Goal: Task Accomplishment & Management: Manage account settings

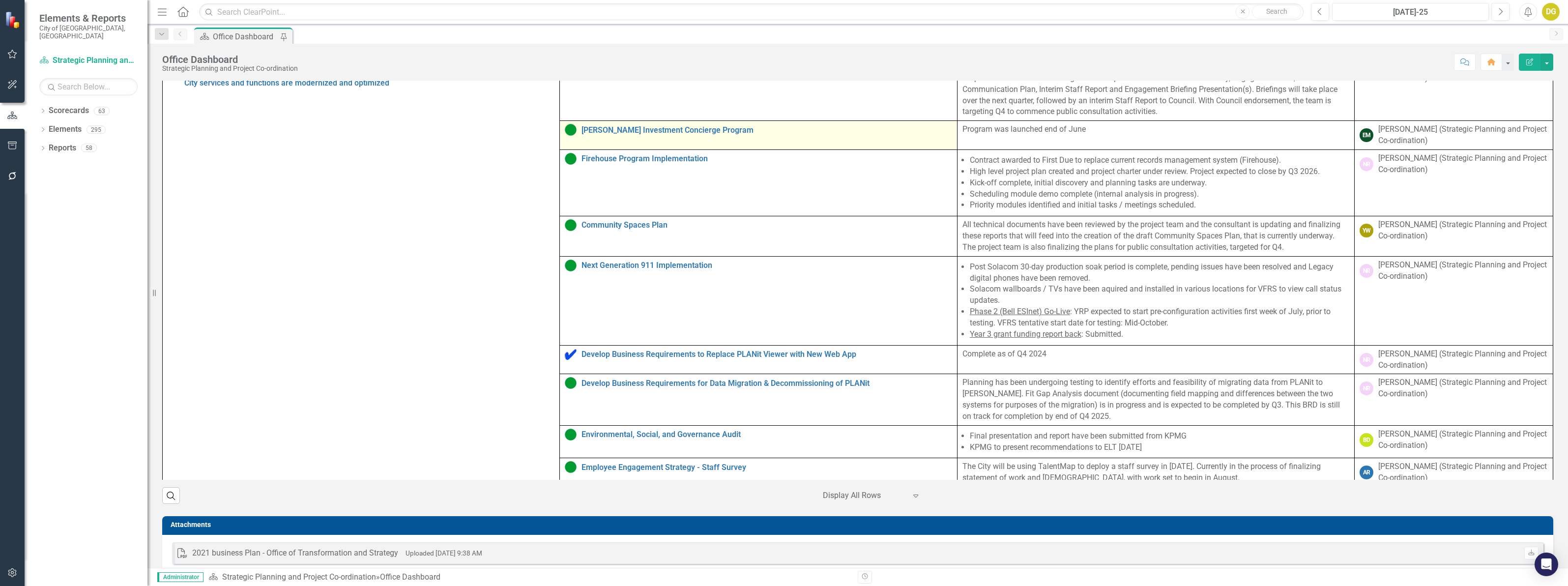
scroll to position [571, 0]
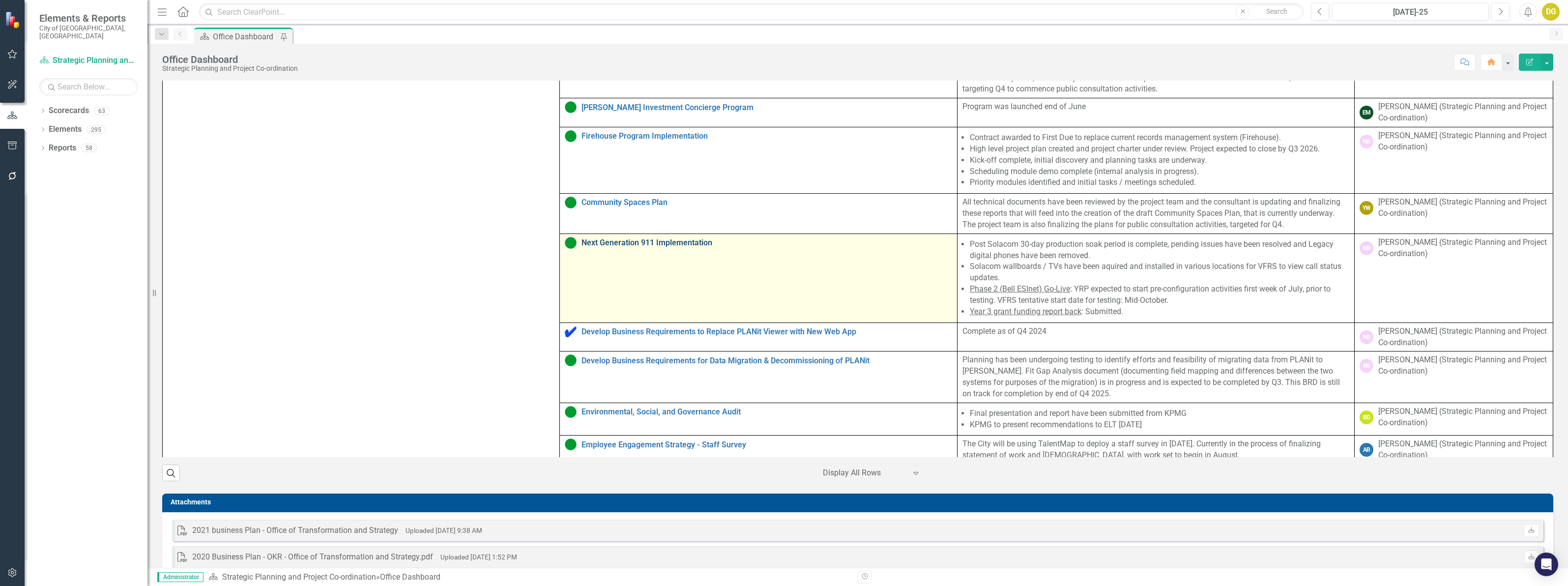
click at [657, 247] on link "Next Generation 911 Implementation" at bounding box center [766, 243] width 370 height 9
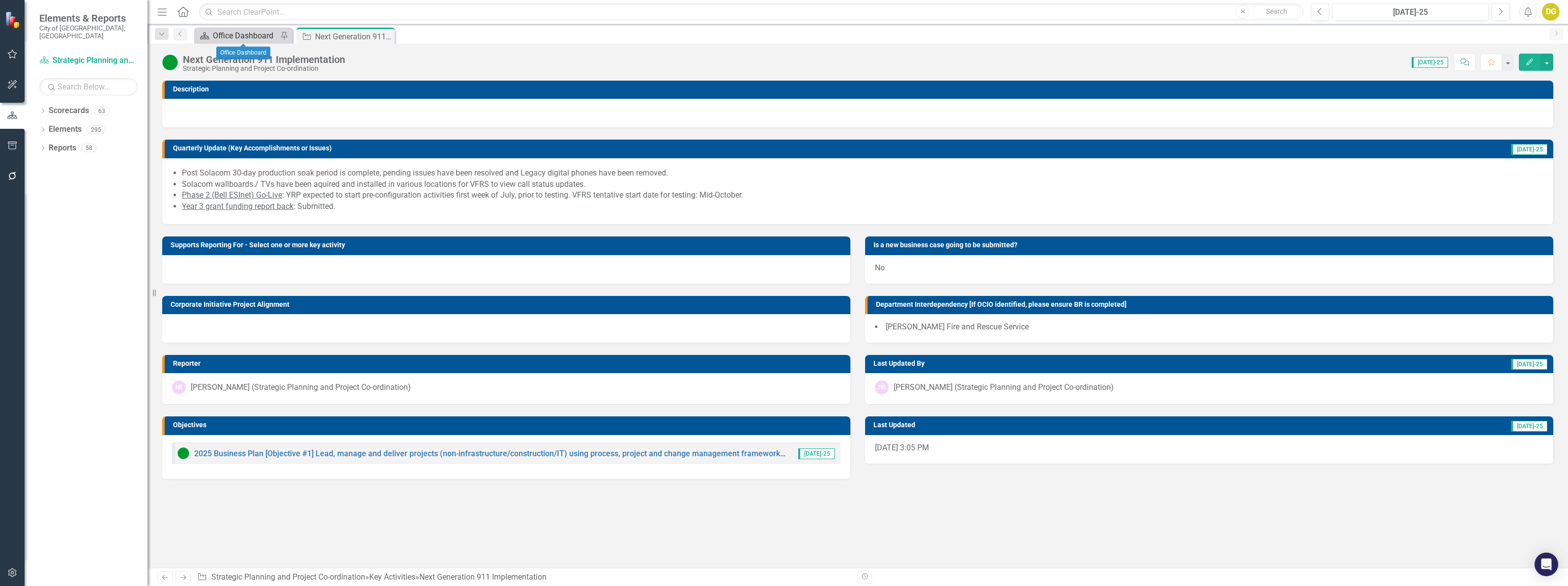
click at [235, 36] on div "Office Dashboard" at bounding box center [245, 35] width 65 height 12
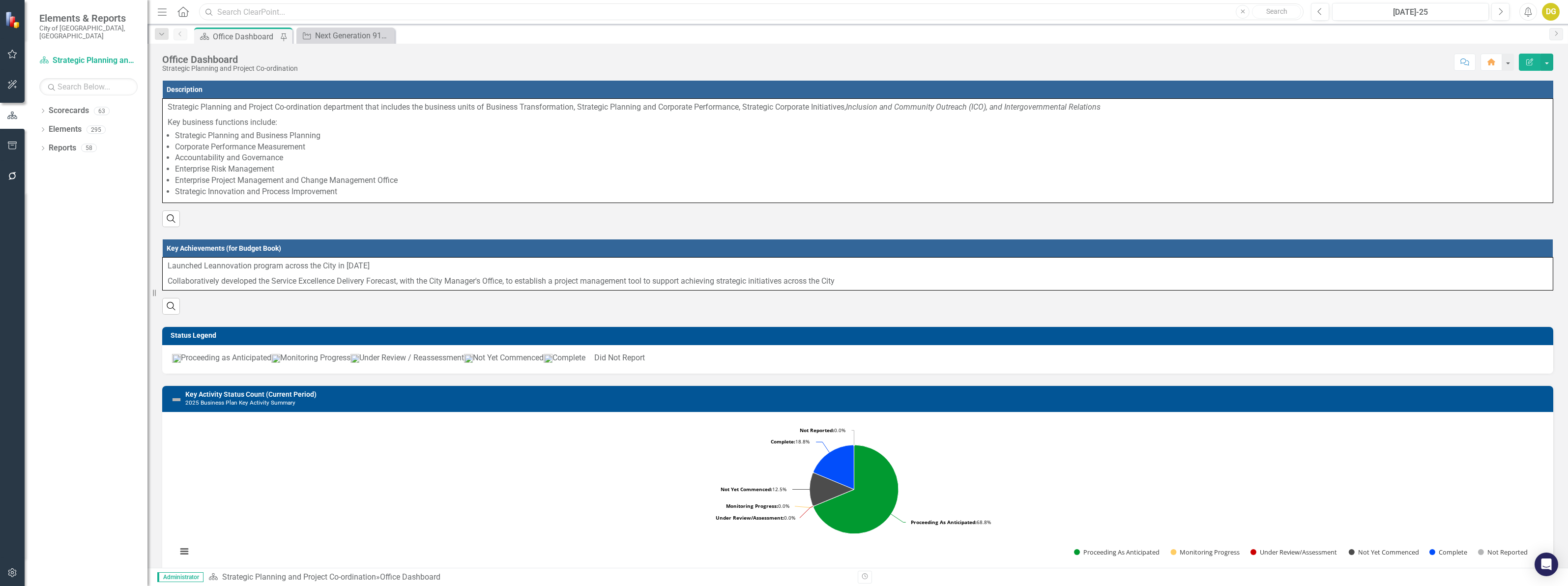
click at [242, 12] on input "text" at bounding box center [751, 12] width 1105 height 17
click at [12, 173] on icon "button" at bounding box center [12, 176] width 10 height 8
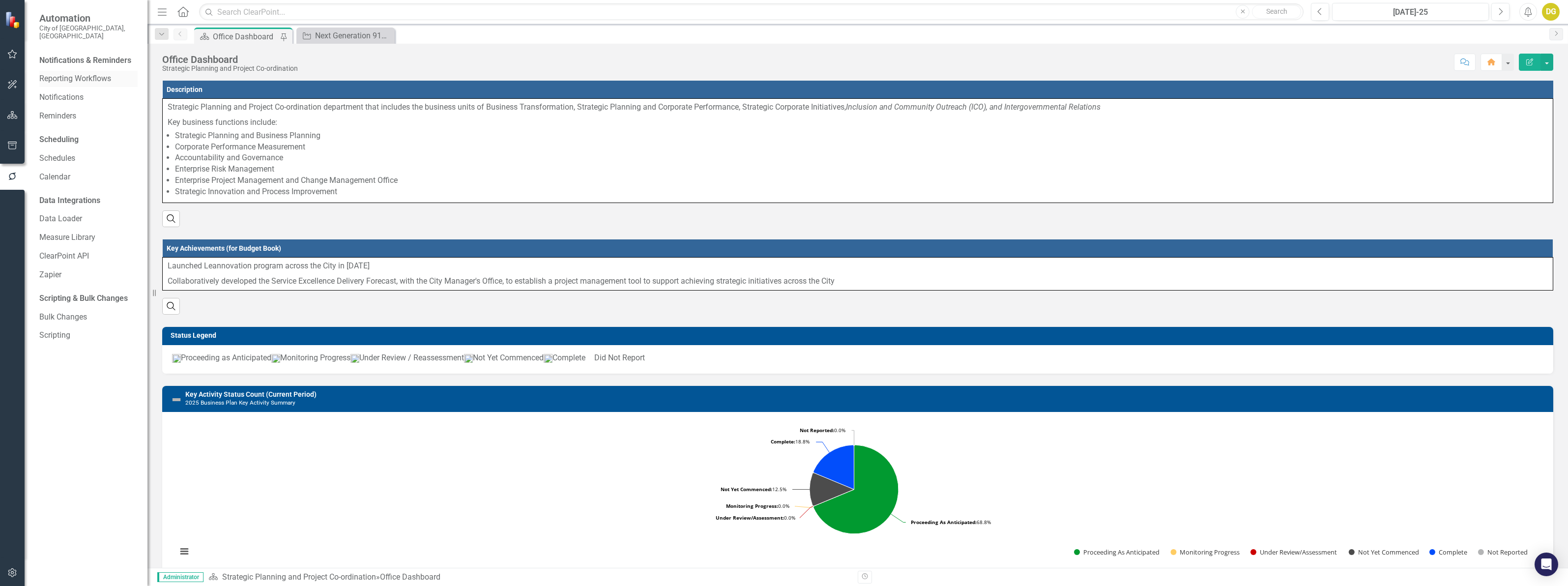
click at [93, 73] on link "Reporting Workflows" at bounding box center [89, 78] width 99 height 12
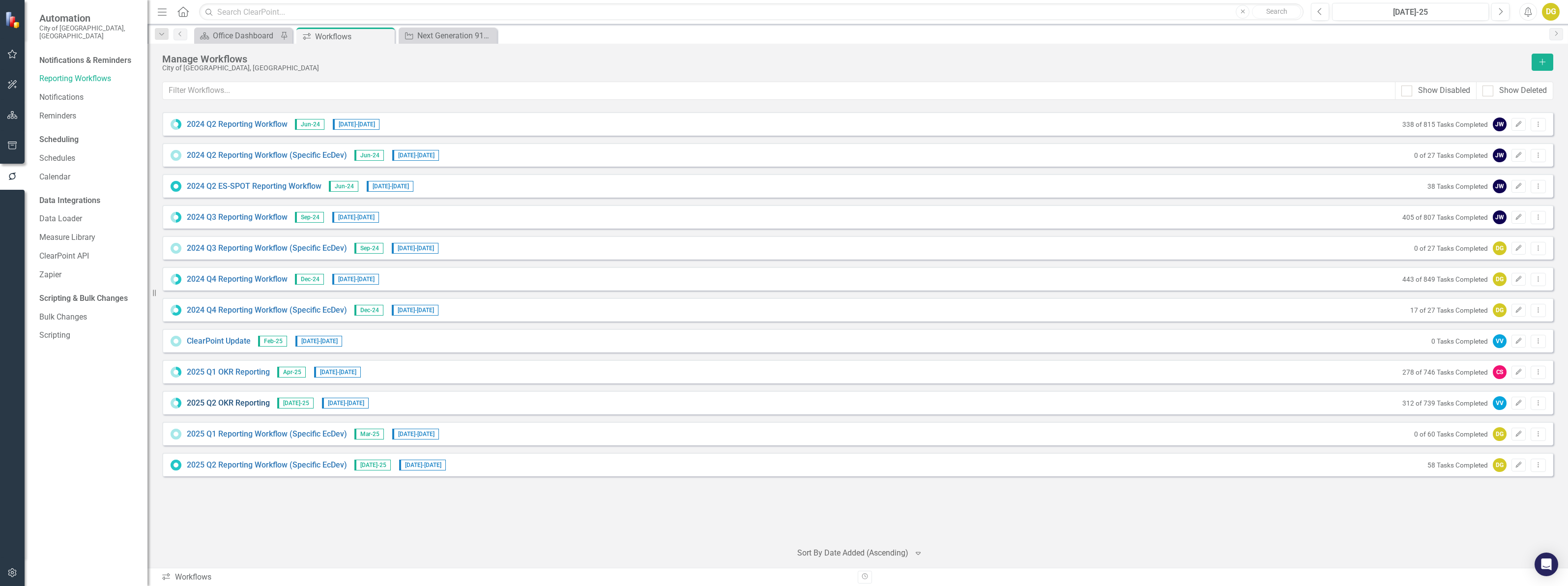
click at [231, 402] on link "2025 Q2 OKR Reporting" at bounding box center [228, 403] width 83 height 12
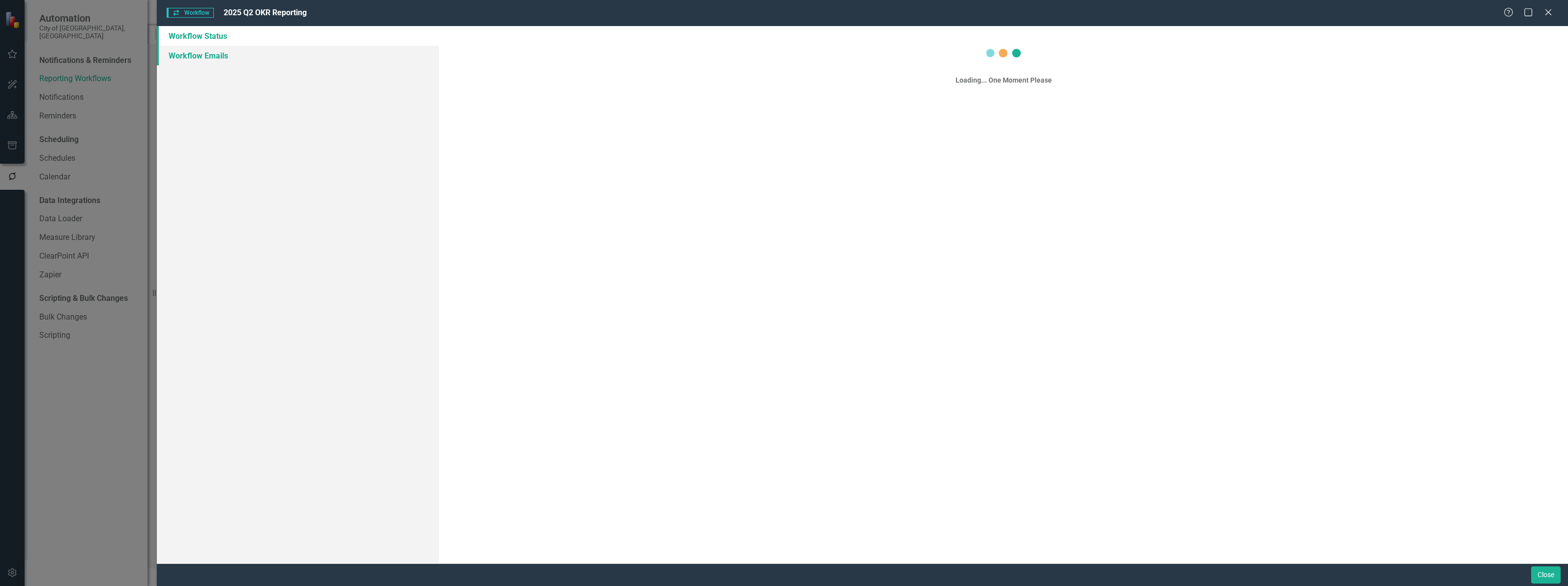
click at [200, 58] on link "Workflow Emails" at bounding box center [298, 55] width 282 height 19
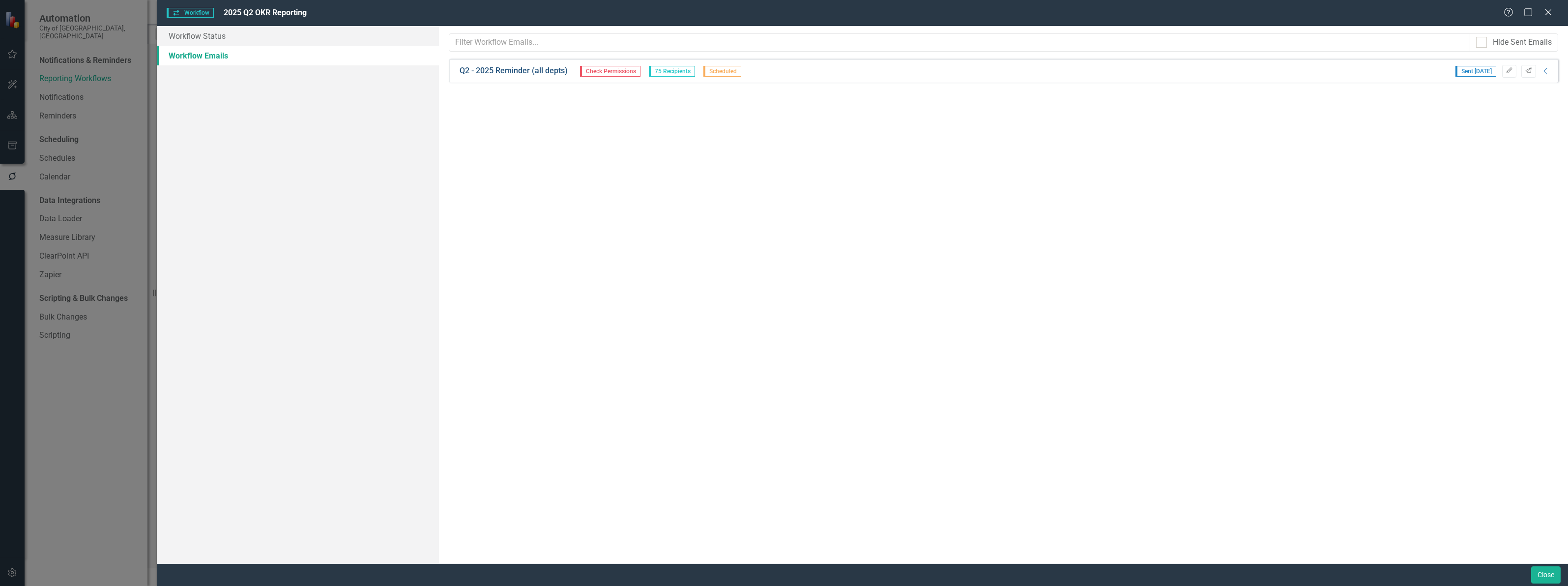
click at [519, 69] on link "Q2 - 2025 Reminder (all depts)" at bounding box center [514, 71] width 108 height 12
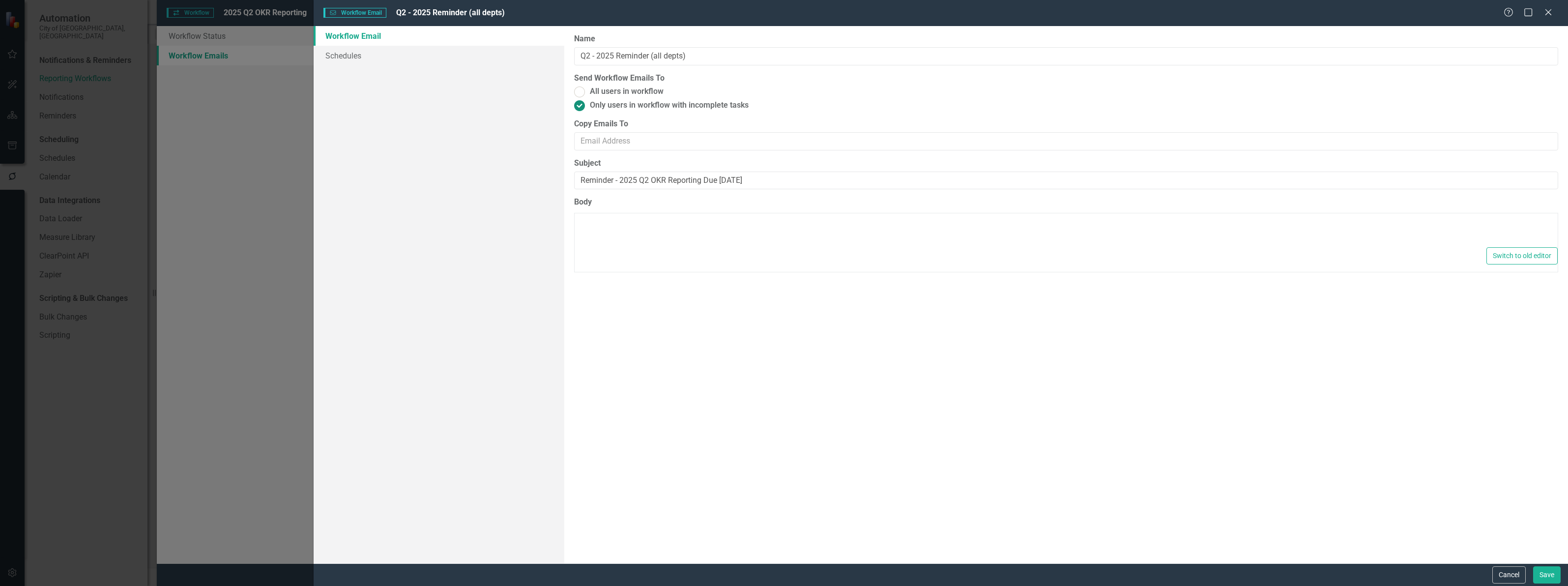
type textarea "<p>Dear {FirstName},</p> <p>This is a gentle reminder to update your 2025 Q2 OK…"
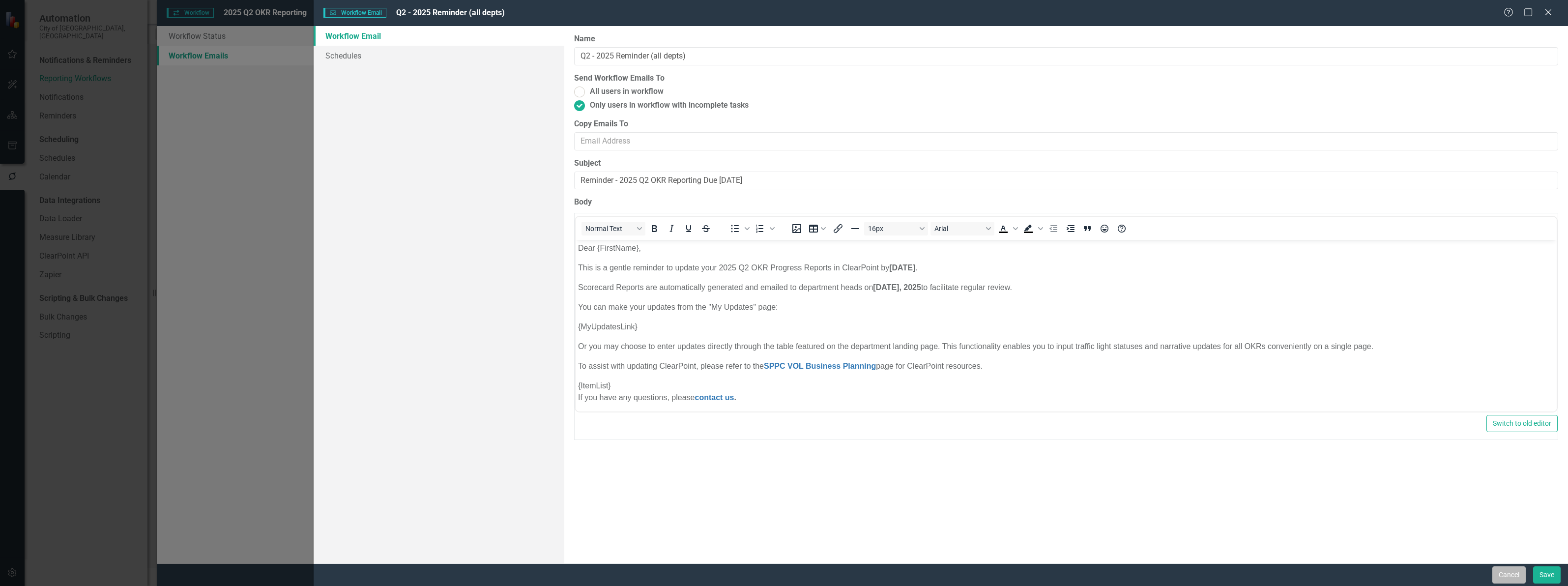
click at [1505, 568] on button "Cancel" at bounding box center [1509, 574] width 33 height 17
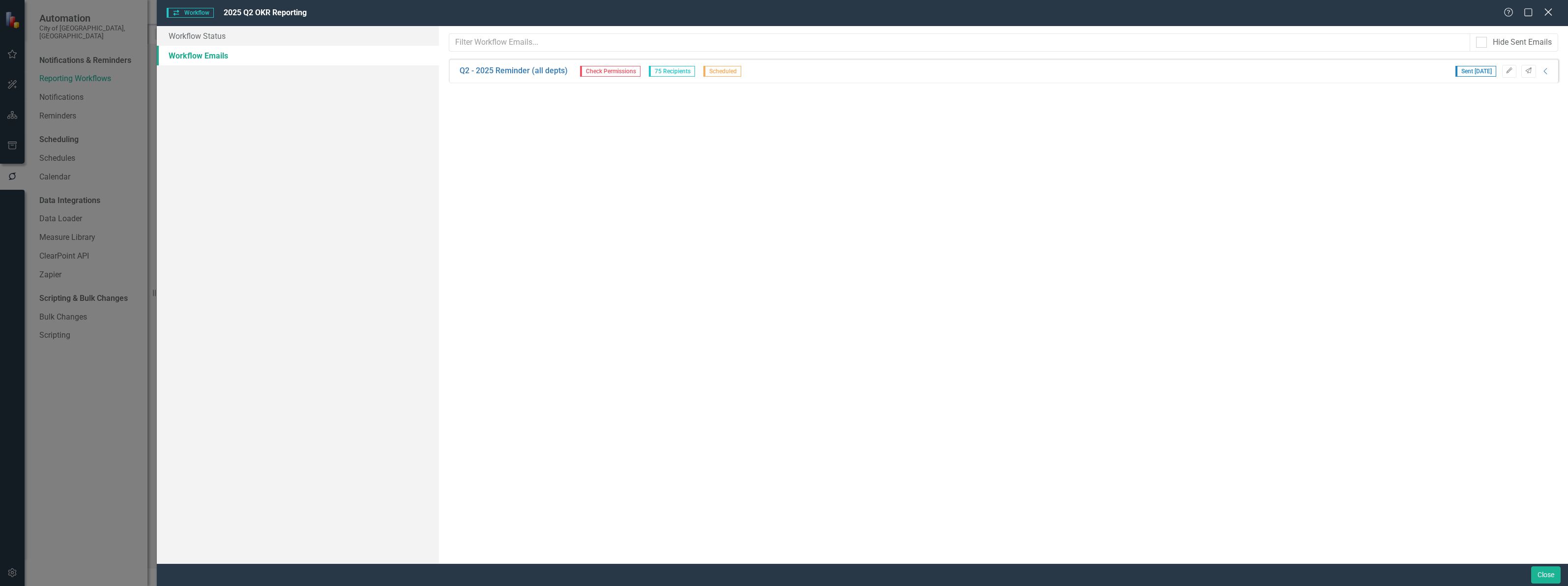
click at [1546, 10] on icon "Close" at bounding box center [1548, 12] width 12 height 9
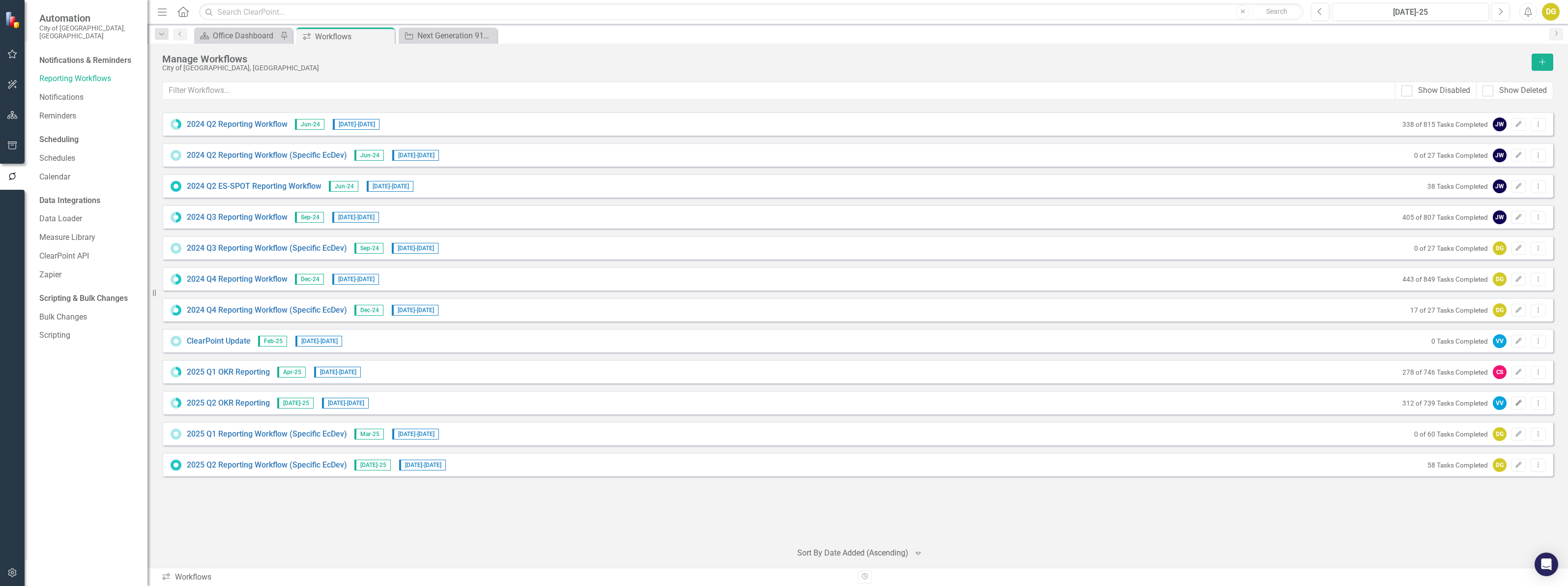
click at [1517, 404] on icon "button" at bounding box center [1519, 403] width 6 height 6
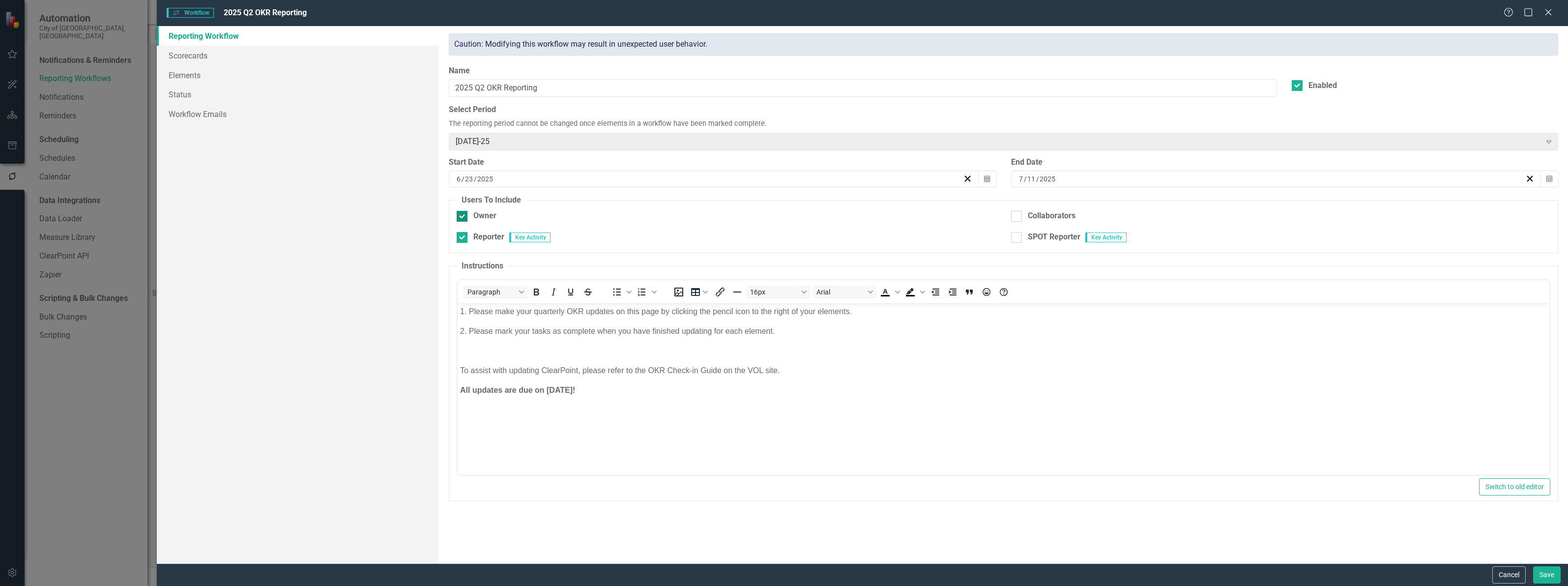
click at [466, 214] on div at bounding box center [462, 216] width 11 height 11
click at [463, 214] on input "Owner" at bounding box center [460, 214] width 6 height 6
checkbox input "false"
click at [1545, 568] on button "Save" at bounding box center [1547, 574] width 27 height 17
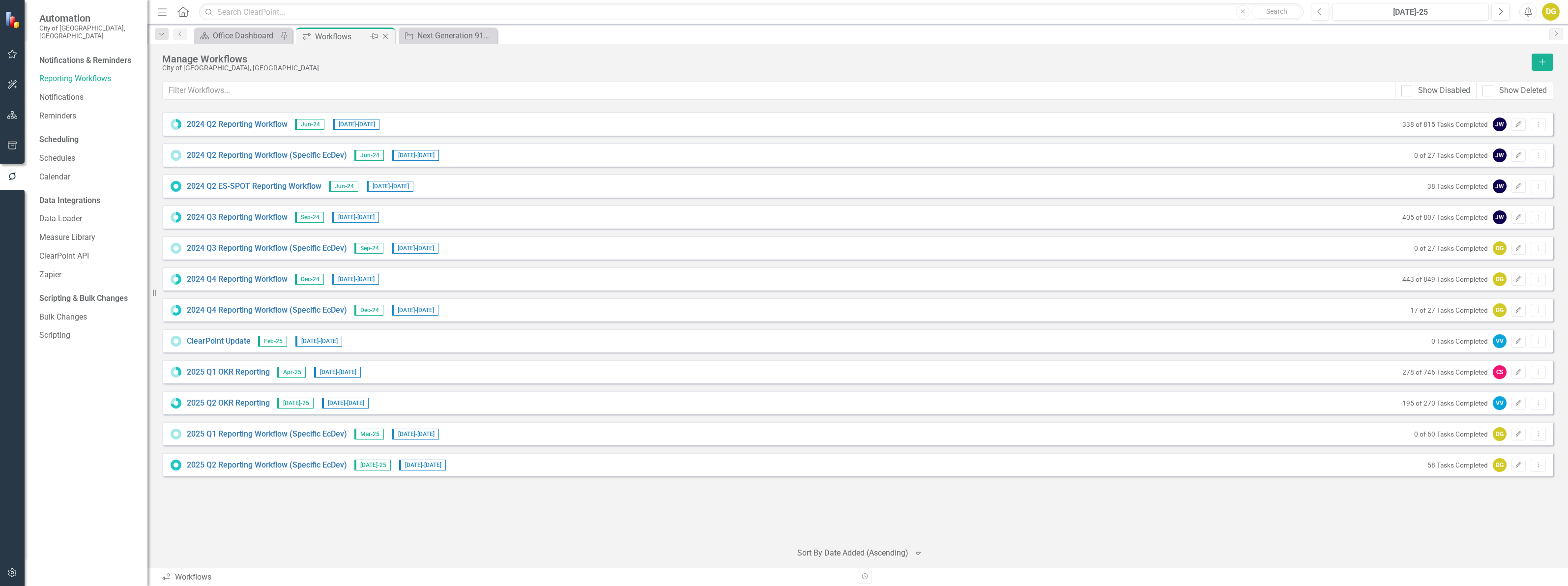
click at [387, 37] on icon at bounding box center [385, 37] width 5 height 5
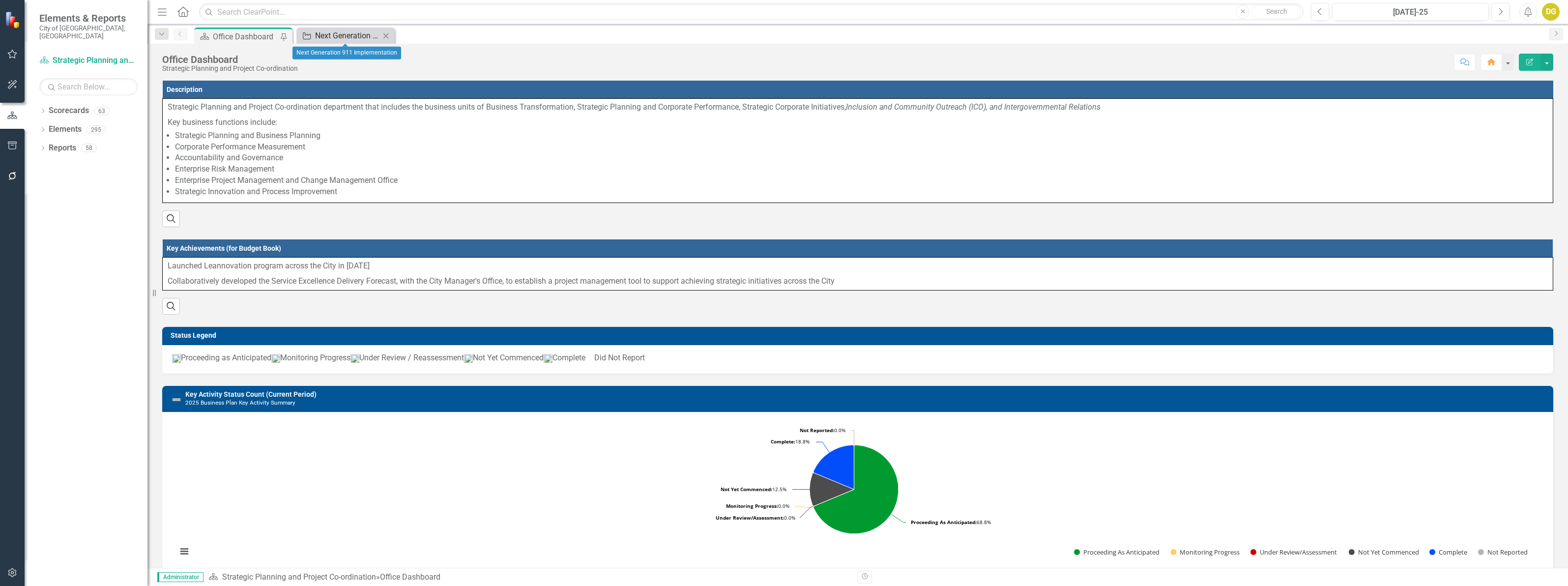
click at [332, 35] on div "Next Generation 911 Implementation" at bounding box center [348, 35] width 65 height 12
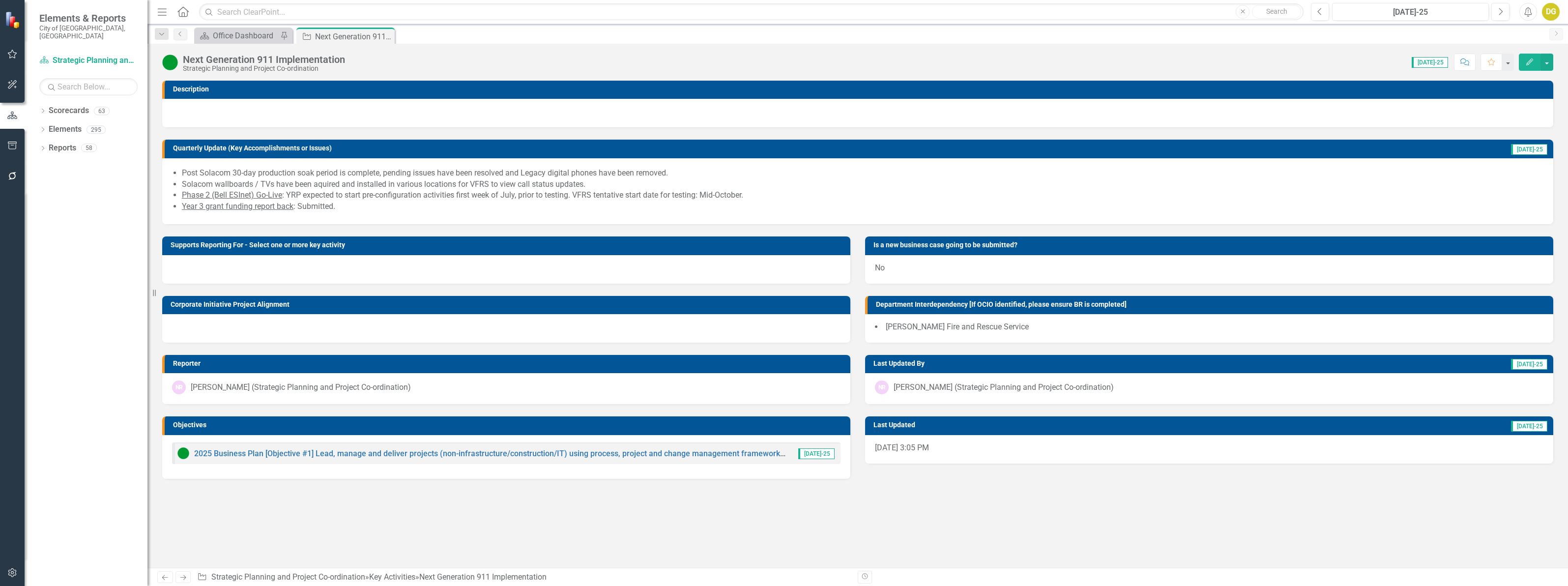
click at [569, 325] on div at bounding box center [506, 328] width 688 height 29
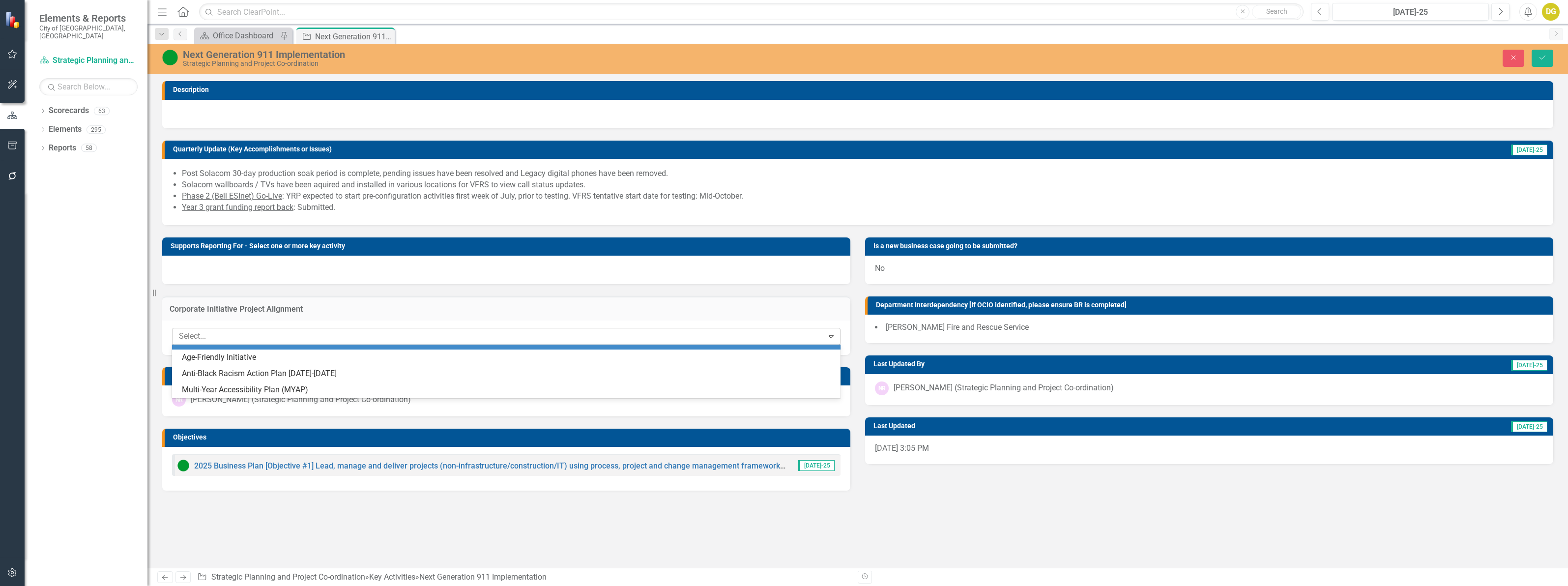
click at [565, 334] on div at bounding box center [499, 337] width 648 height 13
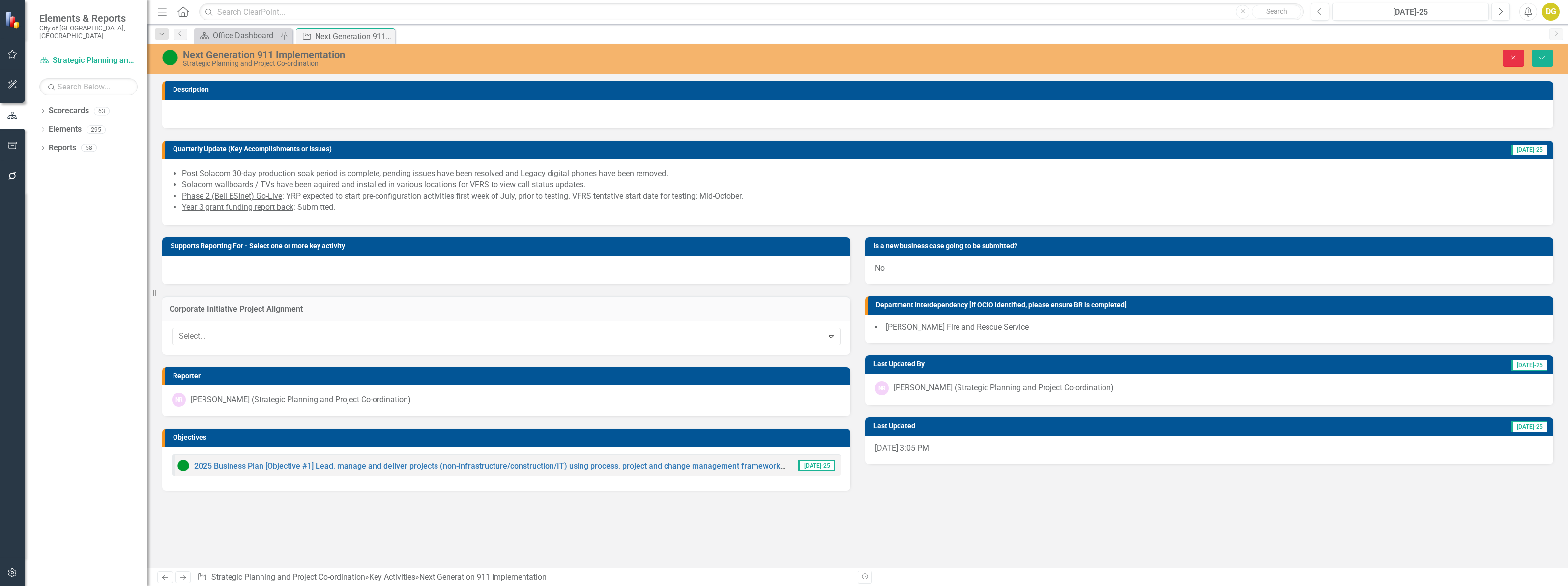
click at [1516, 60] on icon "Close" at bounding box center [1513, 57] width 9 height 7
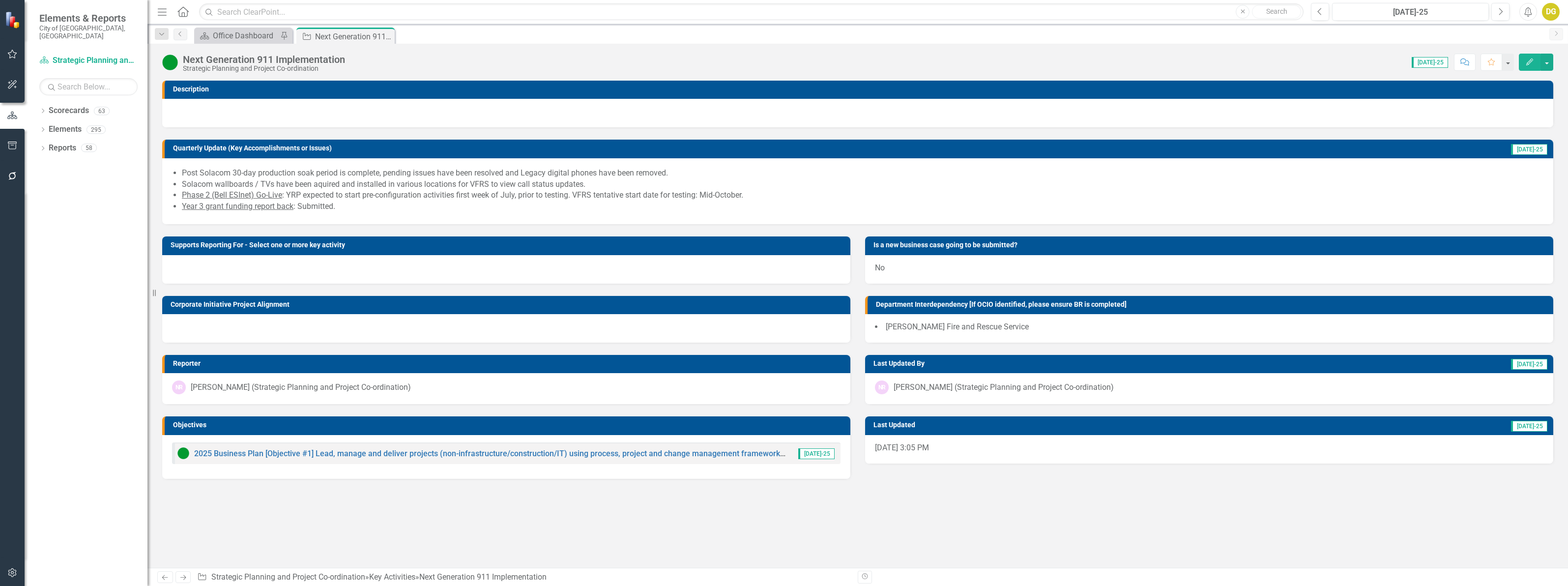
click at [1526, 65] on icon "button" at bounding box center [1529, 61] width 7 height 7
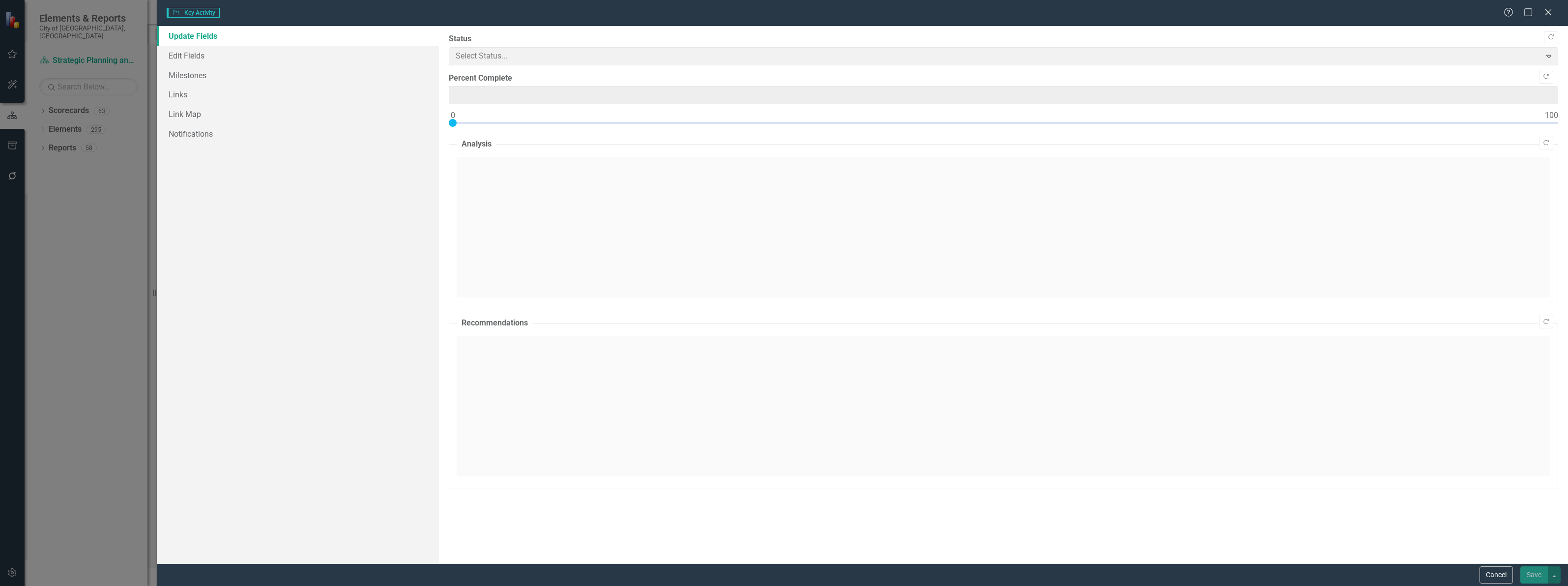
click at [185, 59] on div "Key Activity Key Activity Help Maximize Close Update Fields Edit Fields Milesto…" at bounding box center [784, 293] width 1568 height 586
type input "0"
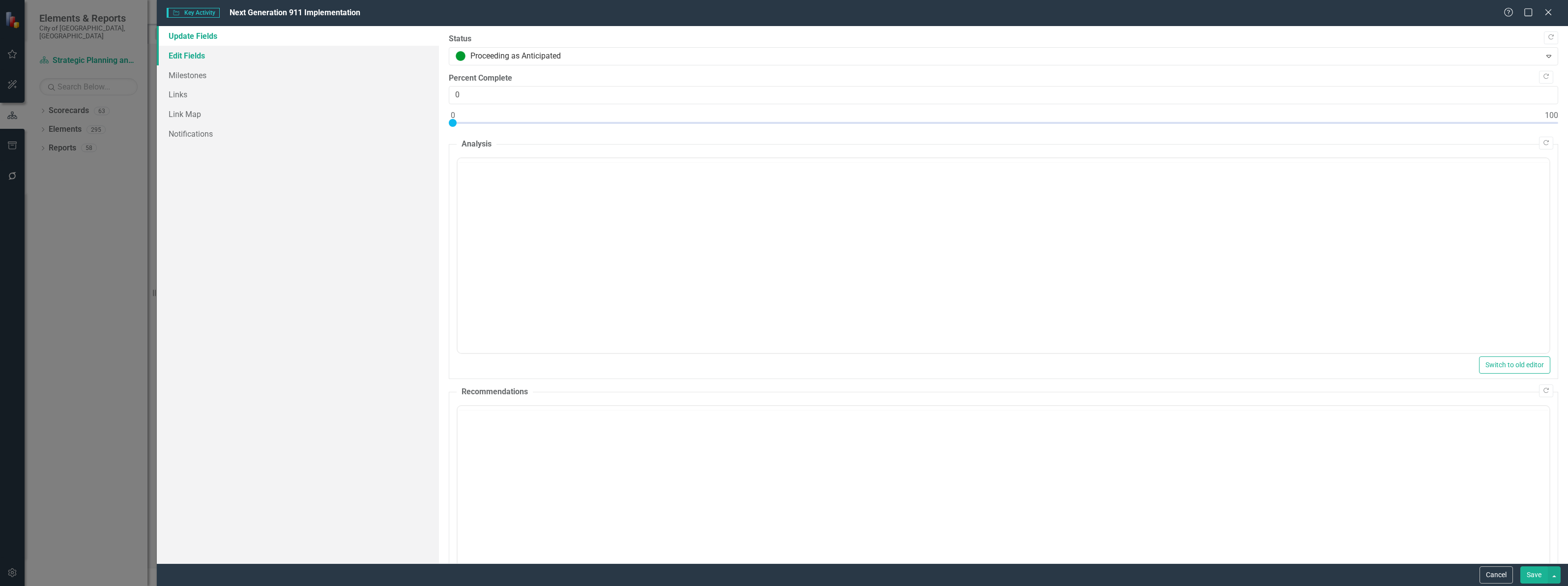
click at [183, 55] on link "Edit Fields" at bounding box center [298, 55] width 282 height 19
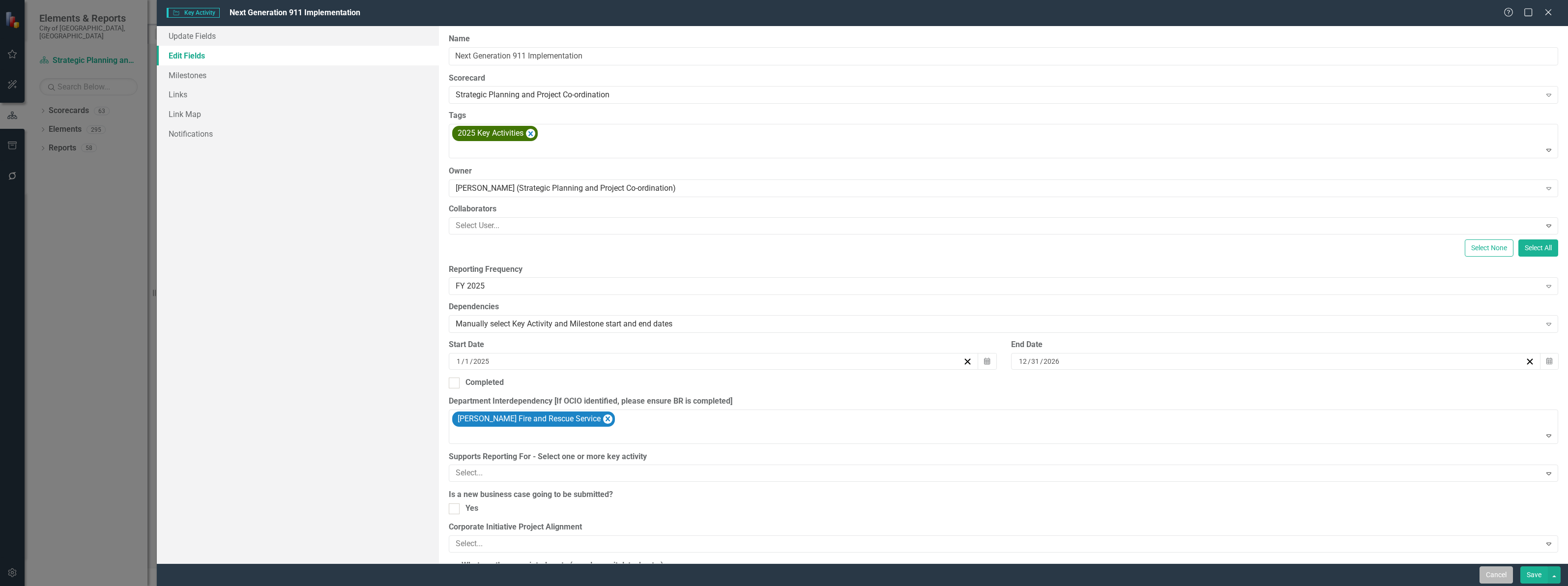
click at [1486, 573] on button "Cancel" at bounding box center [1496, 574] width 33 height 17
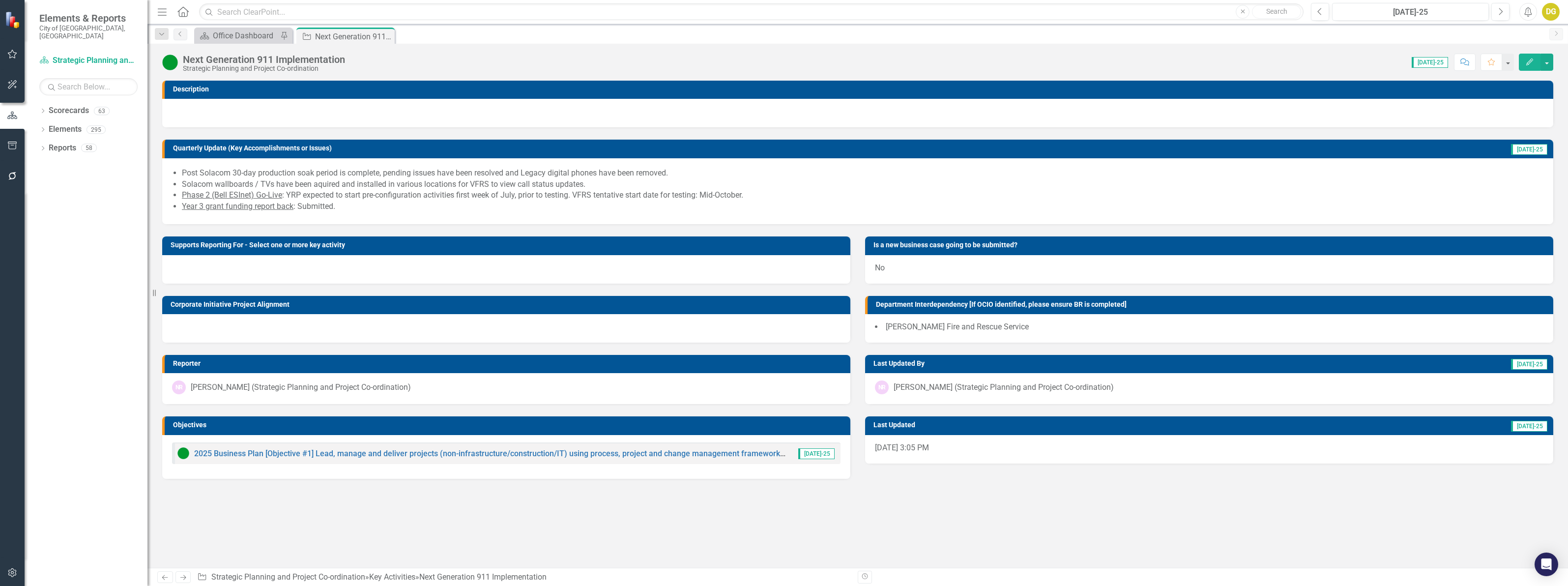
click at [247, 330] on div at bounding box center [506, 328] width 688 height 29
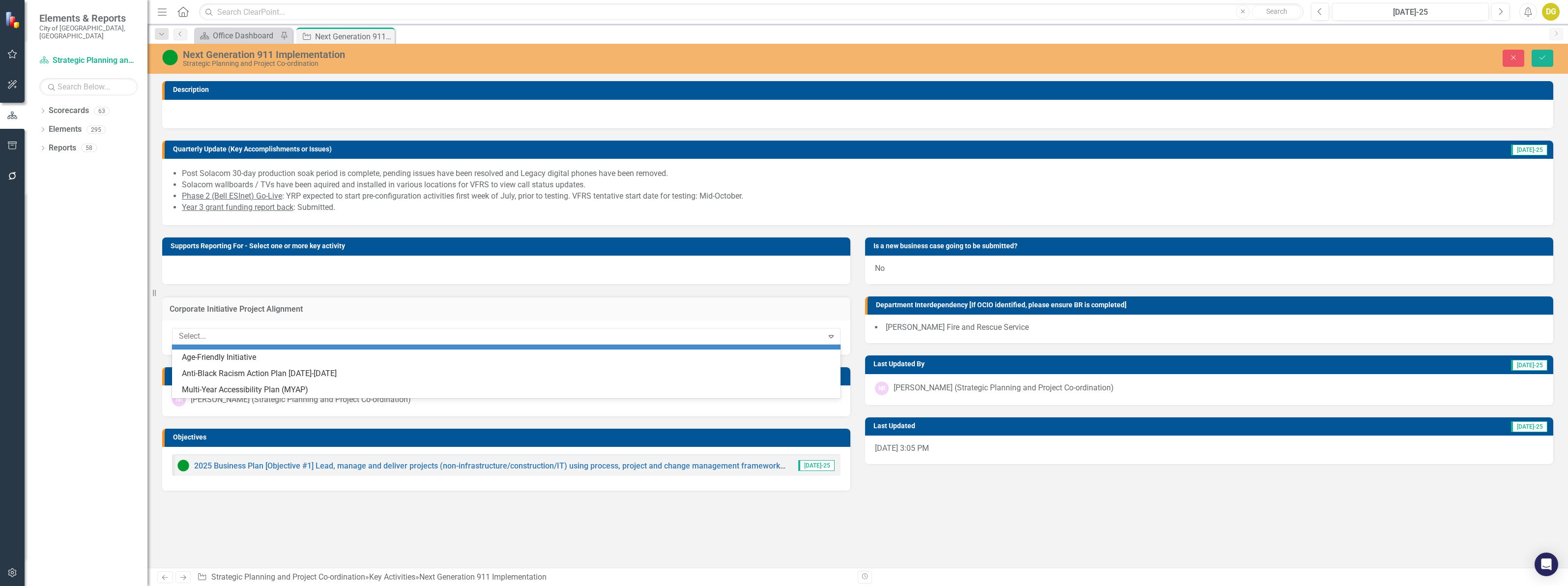
click at [247, 330] on div at bounding box center [499, 337] width 648 height 13
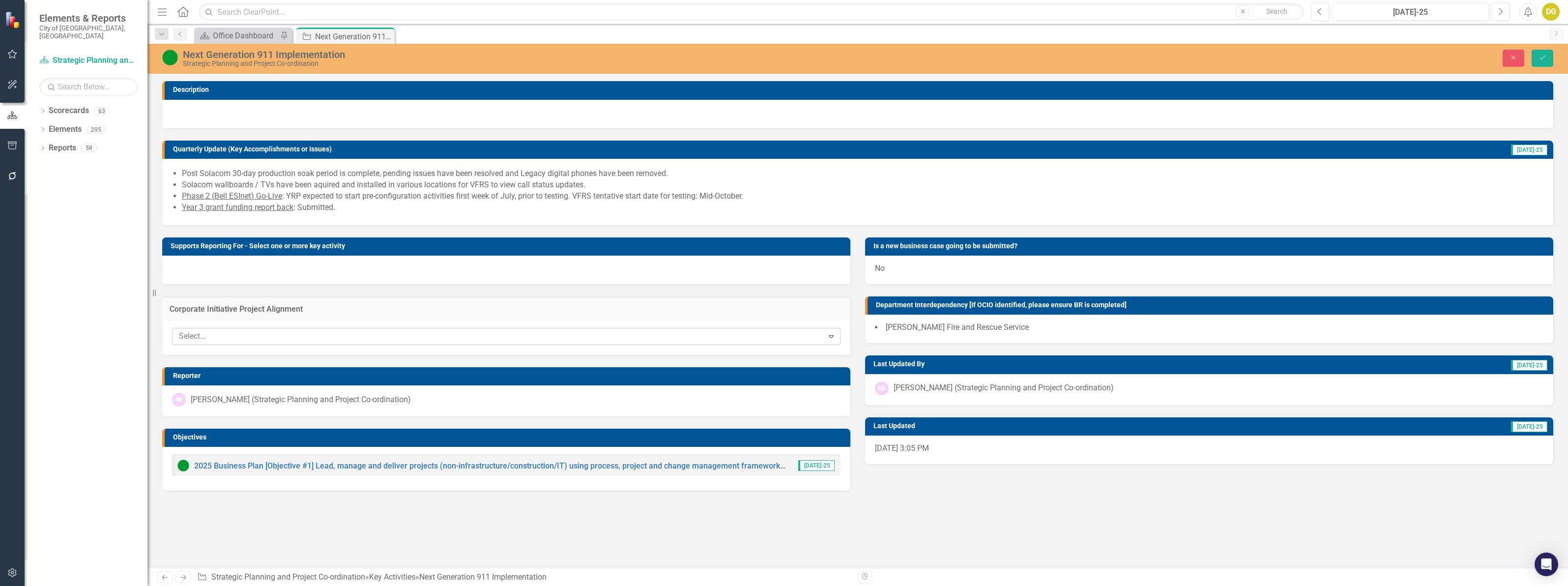
click at [469, 337] on div at bounding box center [499, 337] width 648 height 13
click at [1510, 55] on icon "Close" at bounding box center [1513, 57] width 9 height 7
